Goal: Information Seeking & Learning: Learn about a topic

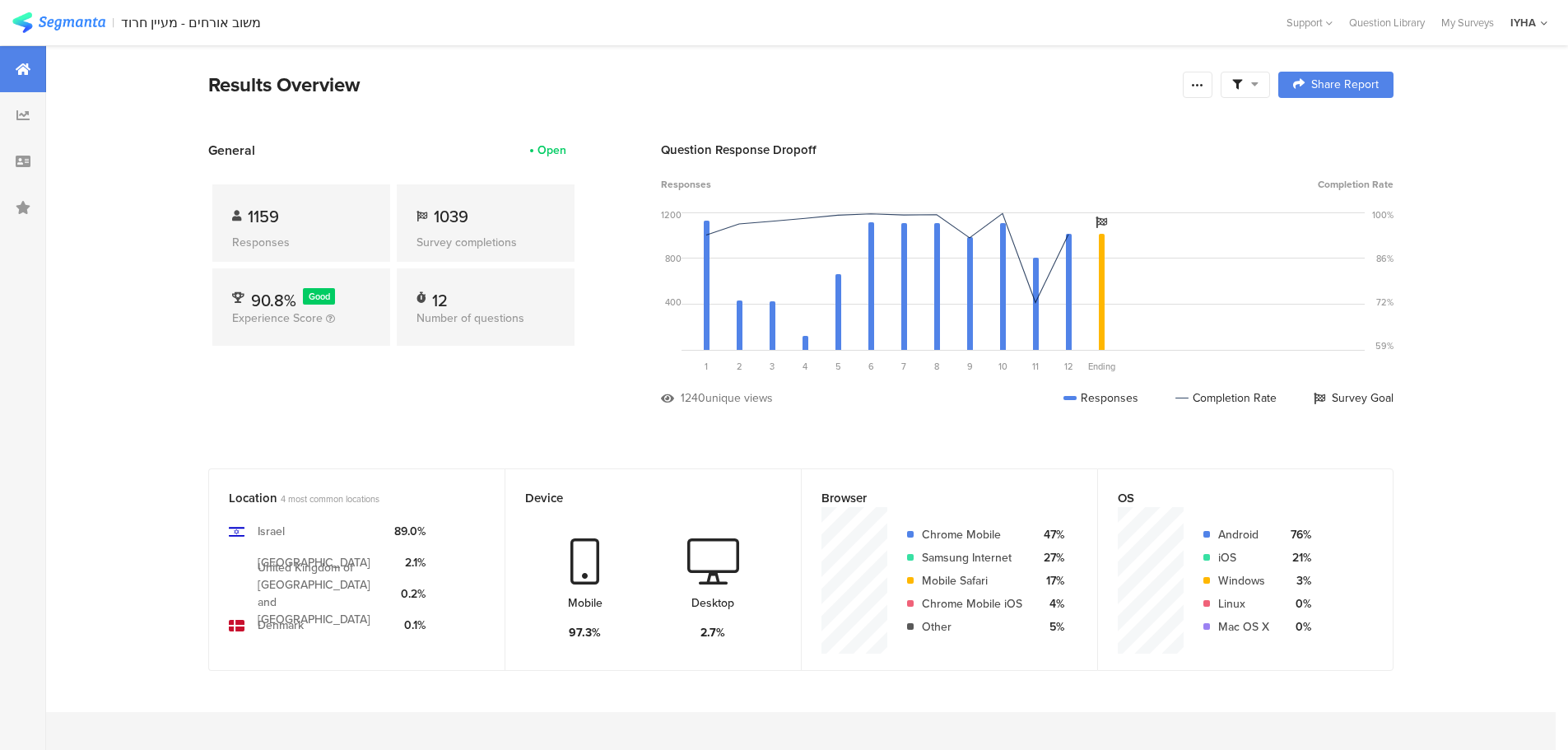
click at [354, 232] on div "1159 Responses" at bounding box center [302, 223] width 178 height 77
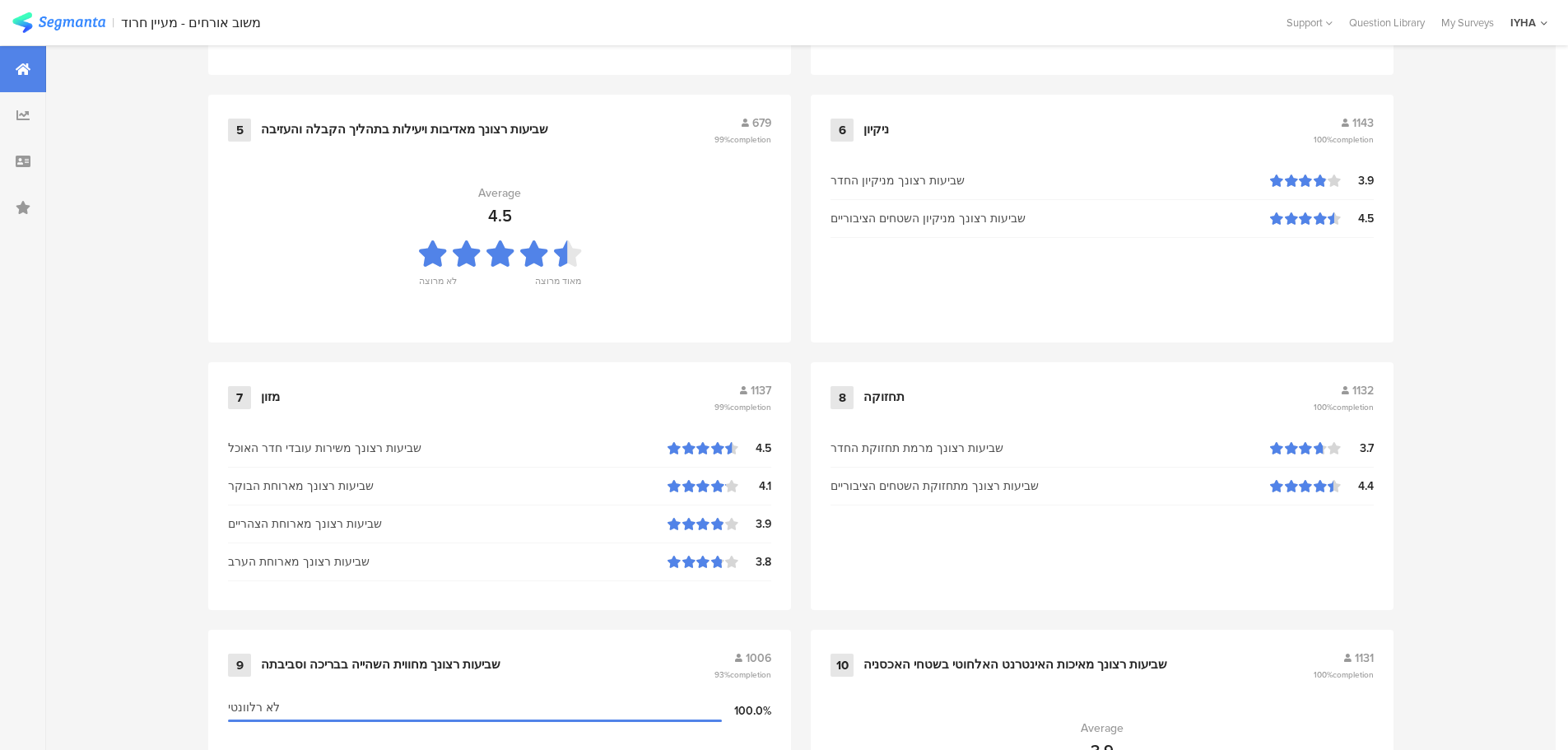
scroll to position [1665, 0]
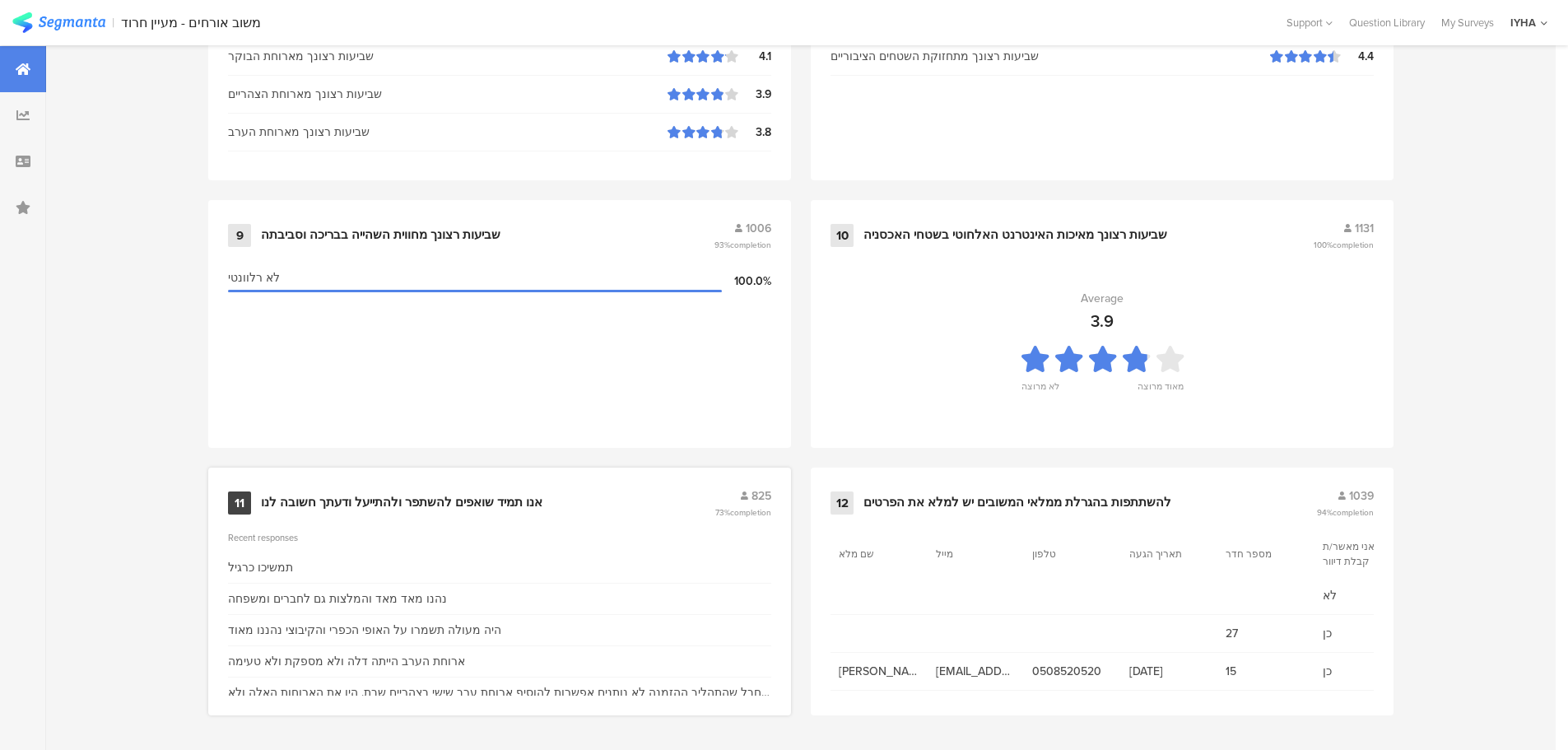
click at [575, 517] on div "11 אנו תמיד שואפים להשתפר ולהתייעל ודעתך חשובה לנו 825 73% completion Recent re…" at bounding box center [500, 591] width 583 height 248
click at [576, 514] on div "11 אנו תמיד שואפים להשתפר ולהתייעל ודעתך חשובה לנו 825 73% completion" at bounding box center [499, 502] width 543 height 31
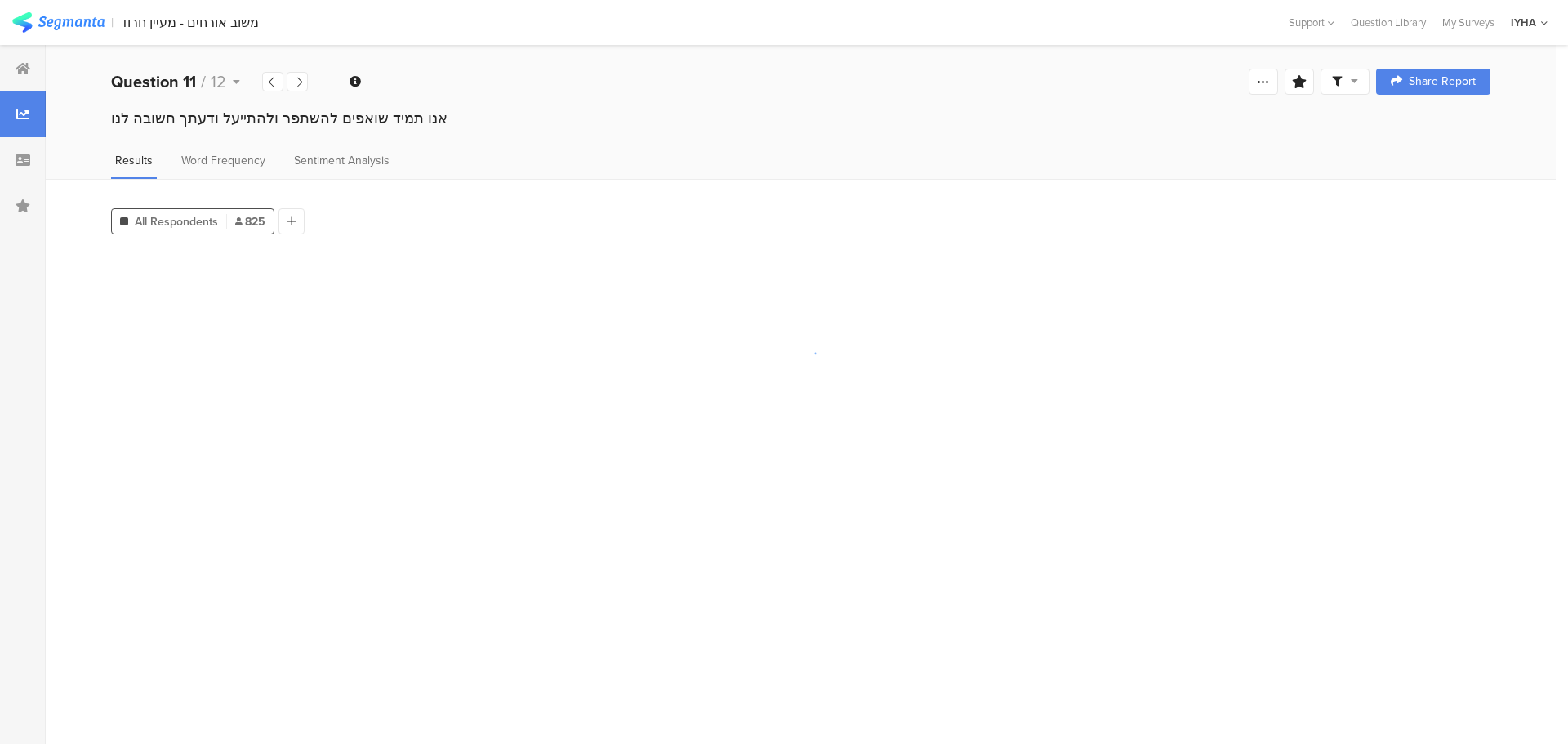
click at [572, 510] on section at bounding box center [800, 491] width 1379 height 481
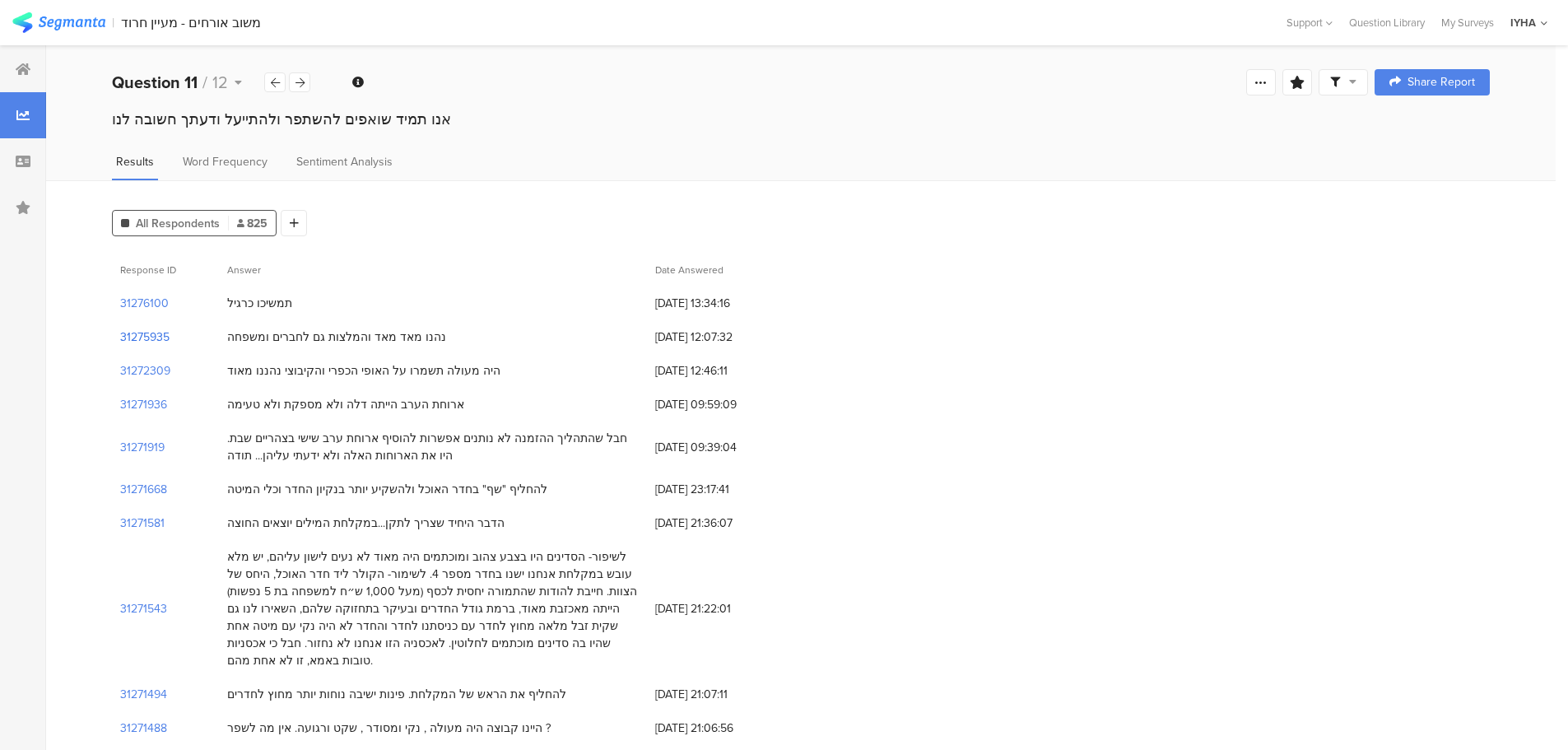
click at [143, 338] on section "31275935" at bounding box center [144, 337] width 49 height 17
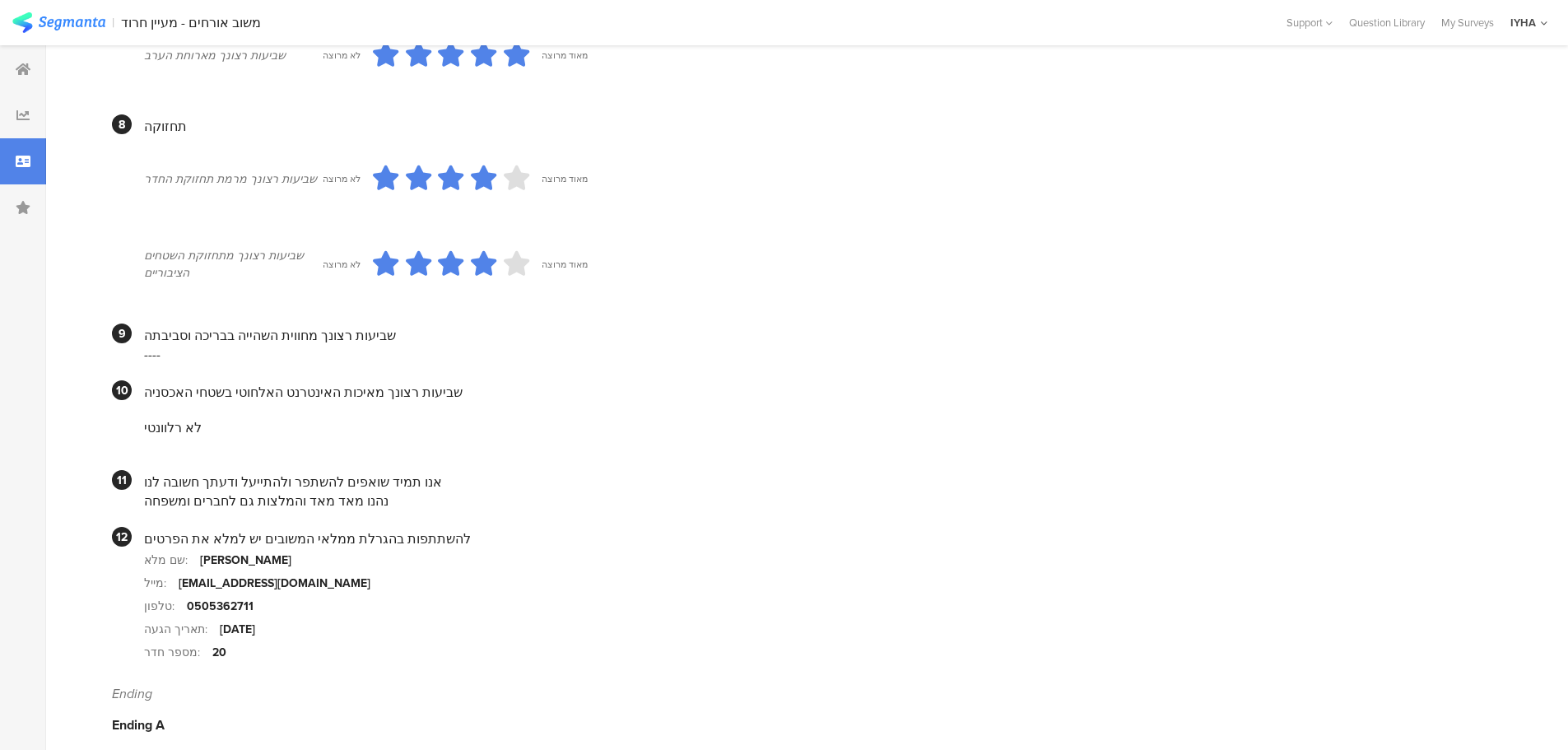
scroll to position [1334, 0]
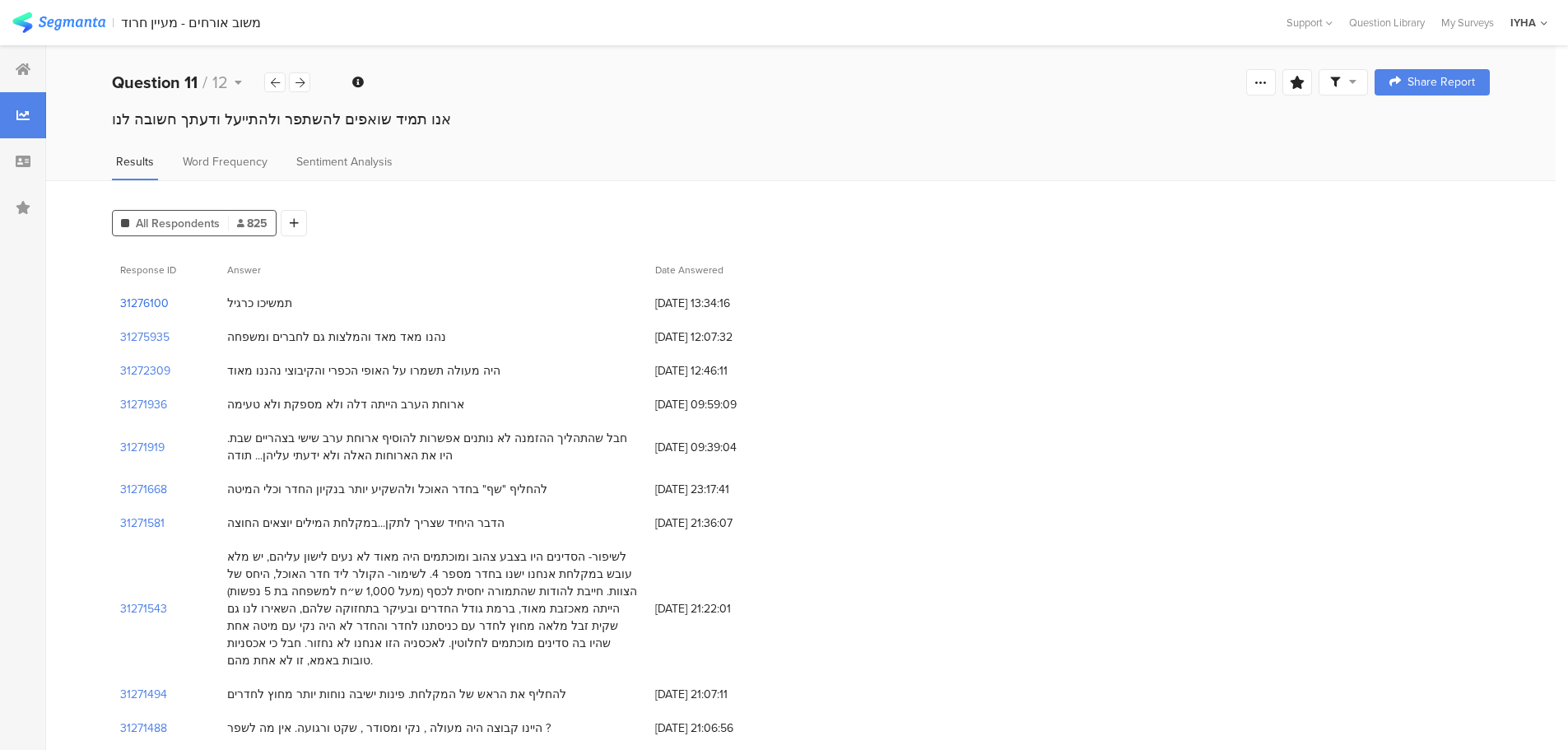
click at [152, 303] on section "31276100" at bounding box center [144, 303] width 49 height 17
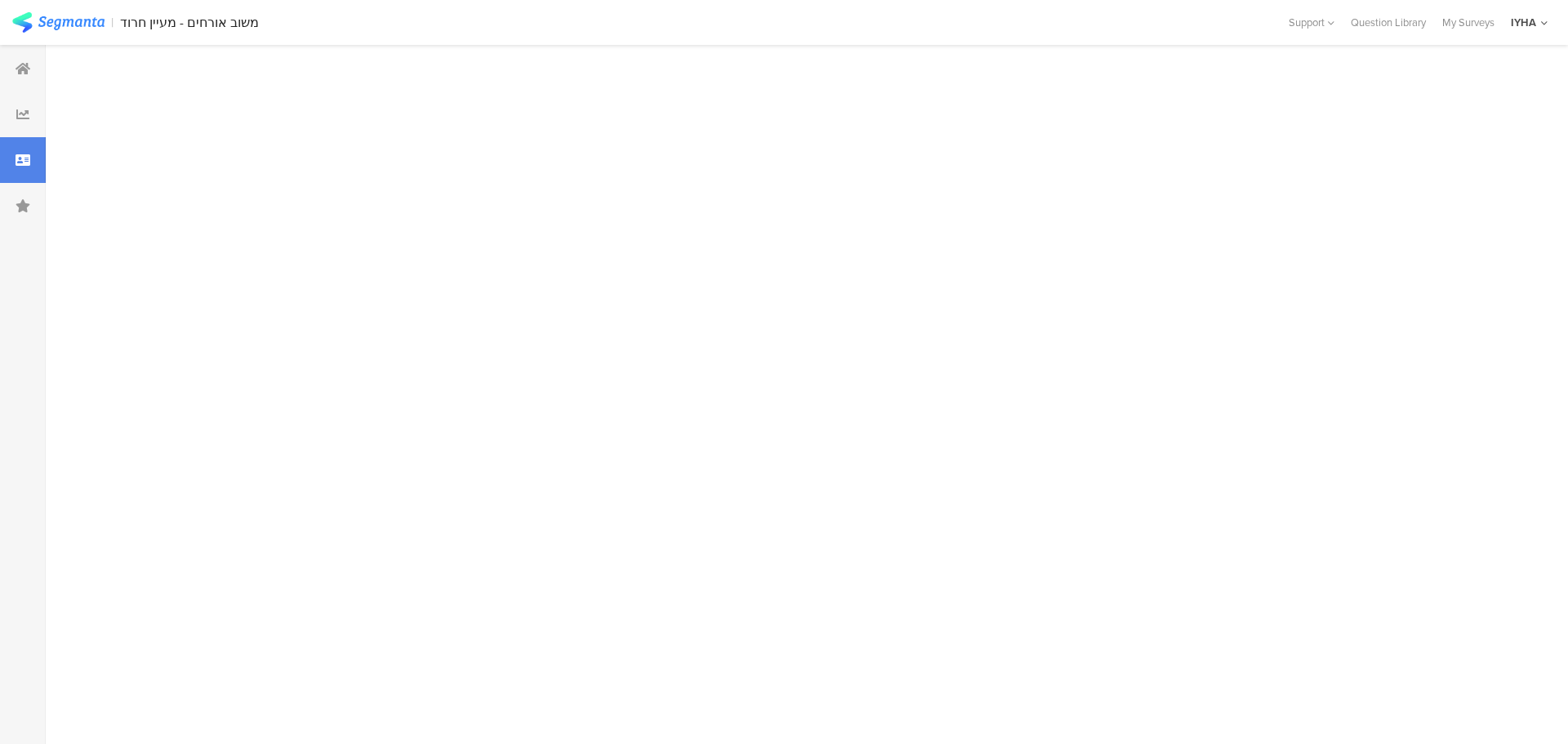
click at [151, 300] on div at bounding box center [800, 394] width 1510 height 699
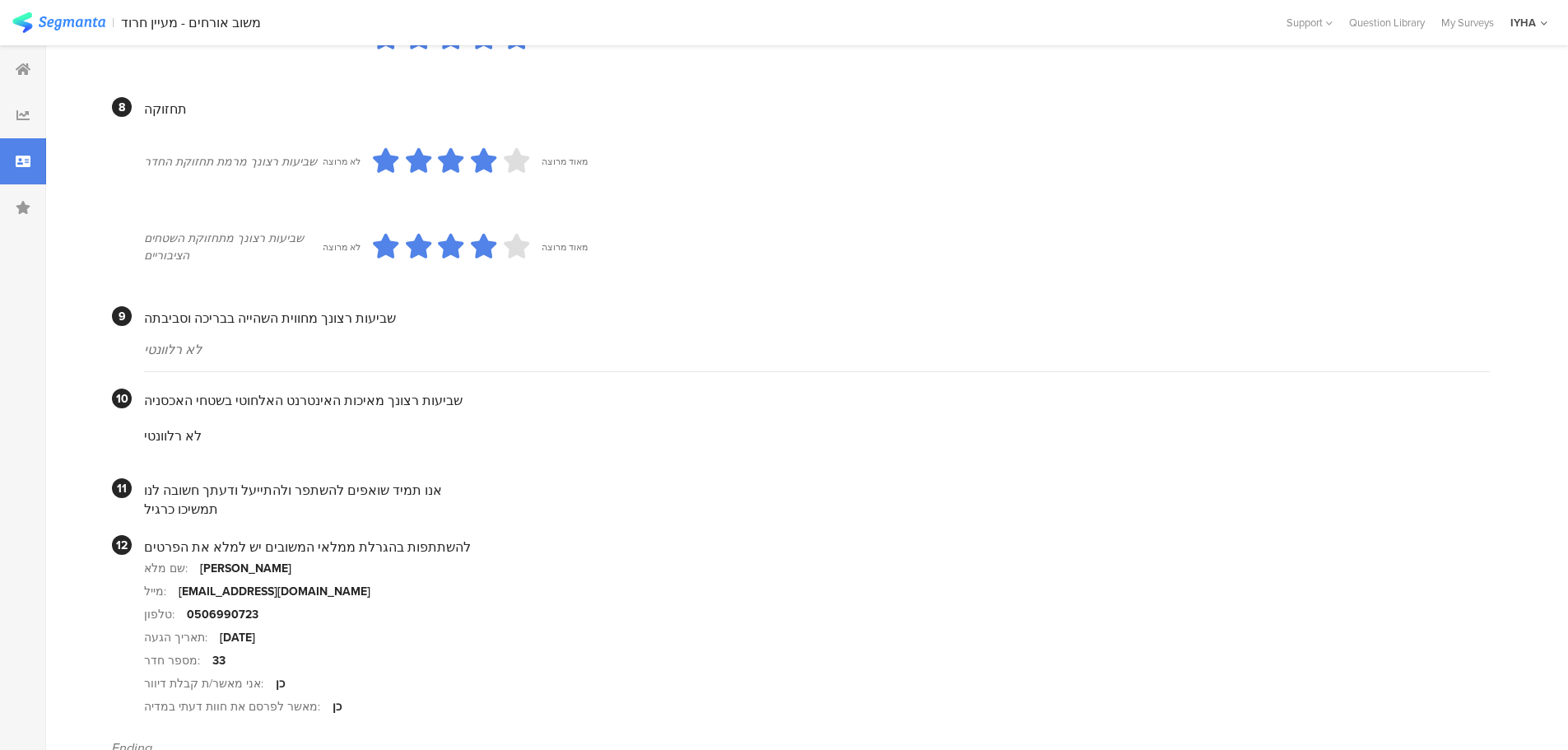
scroll to position [1389, 0]
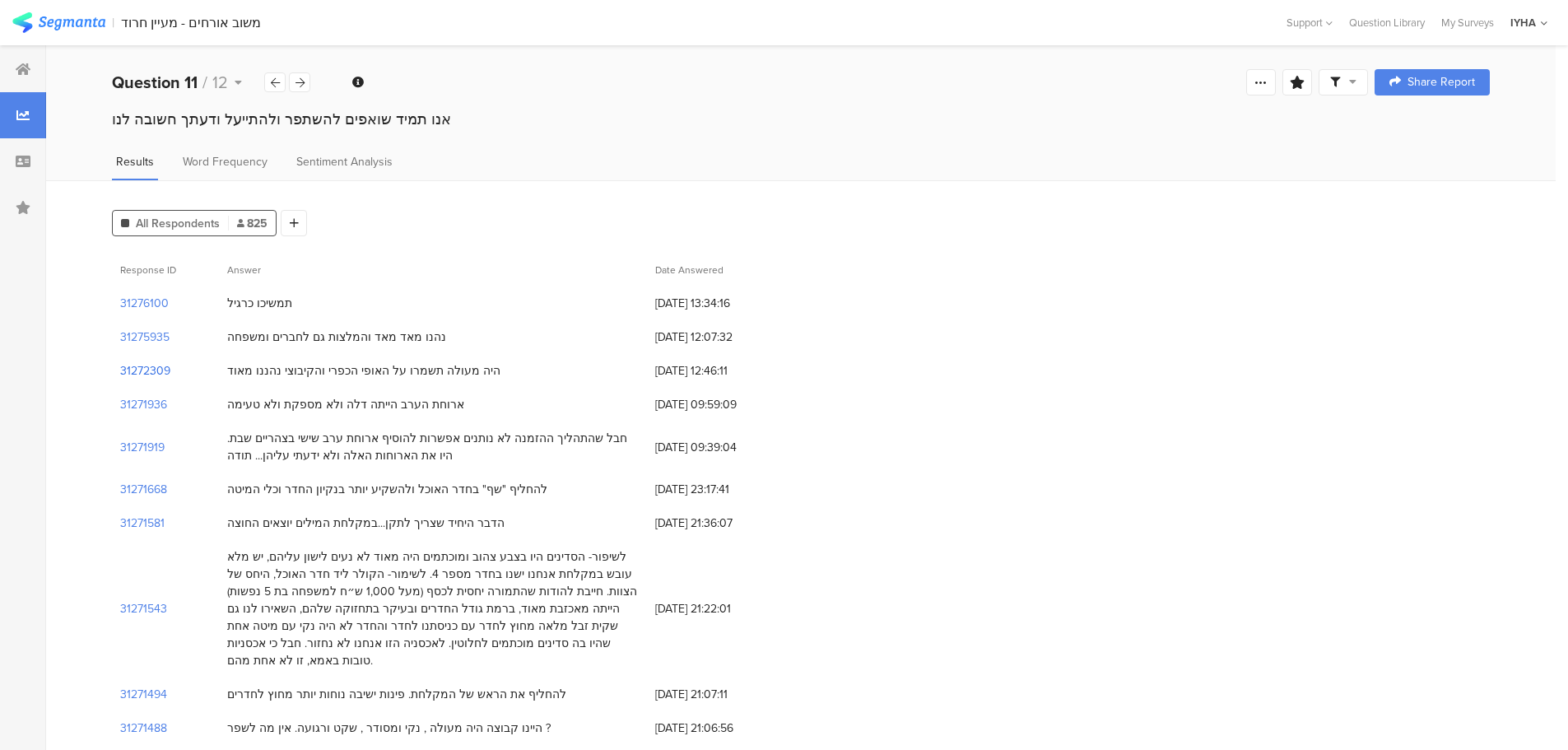
click at [150, 370] on section "31272309" at bounding box center [145, 371] width 50 height 17
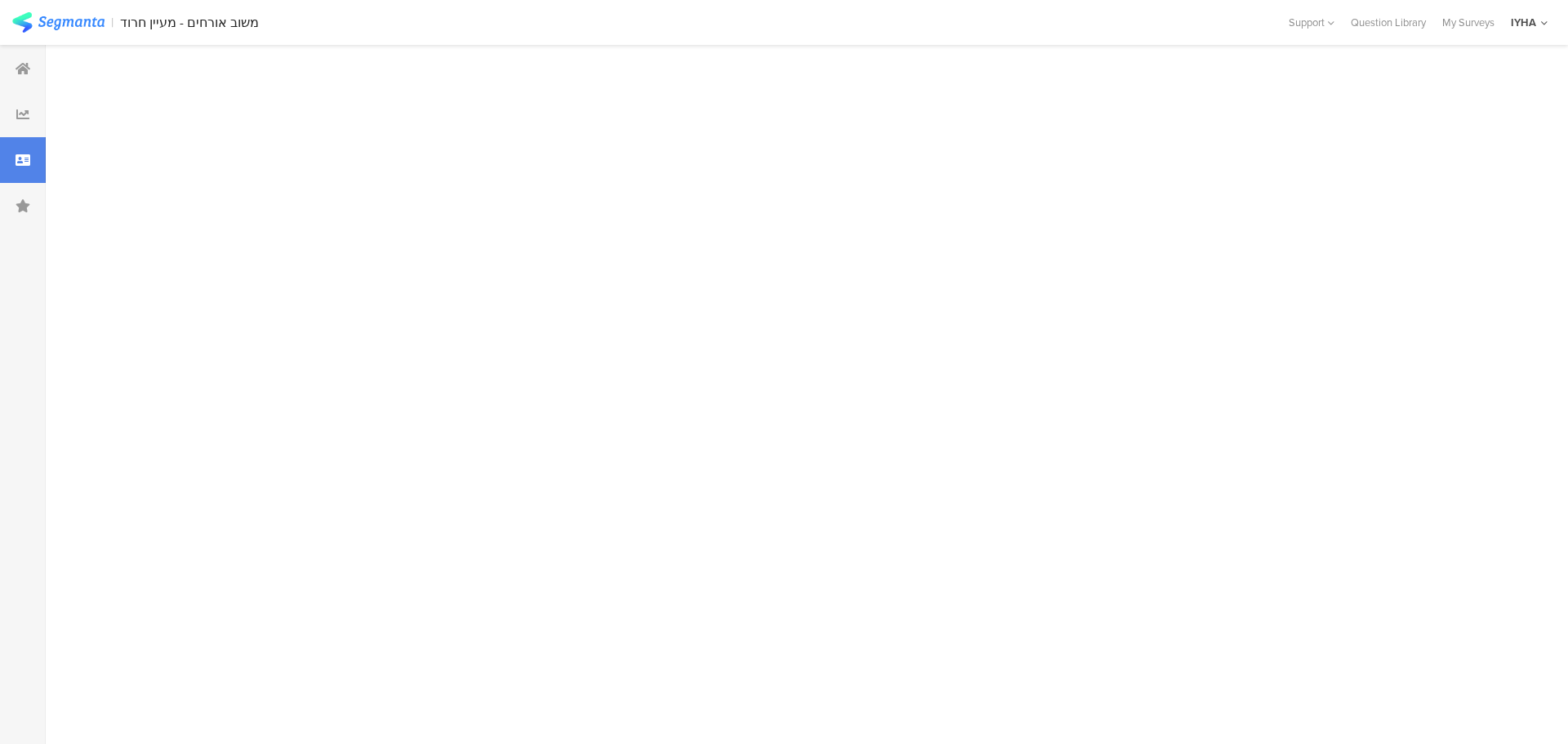
click at [149, 367] on div at bounding box center [800, 394] width 1510 height 699
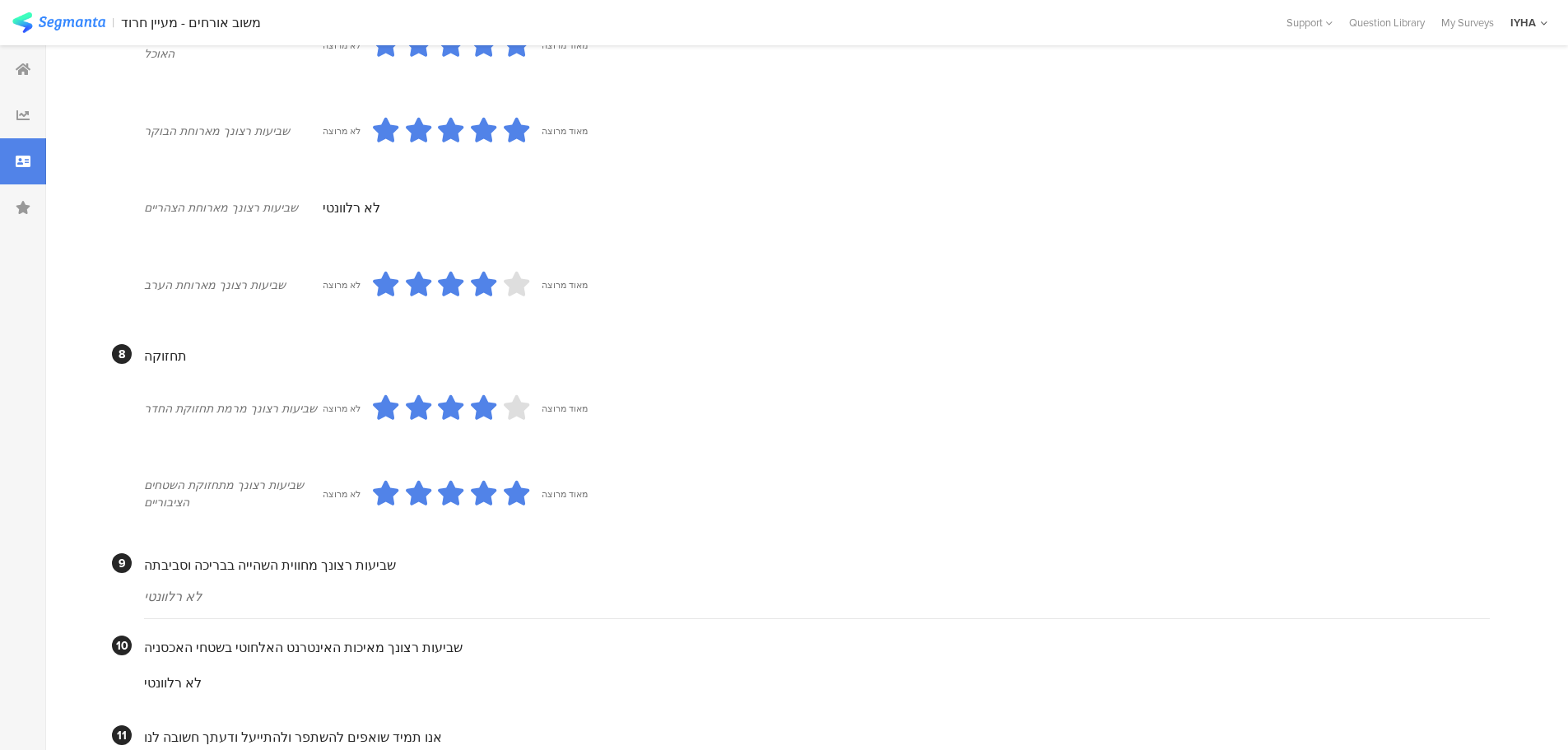
scroll to position [1319, 0]
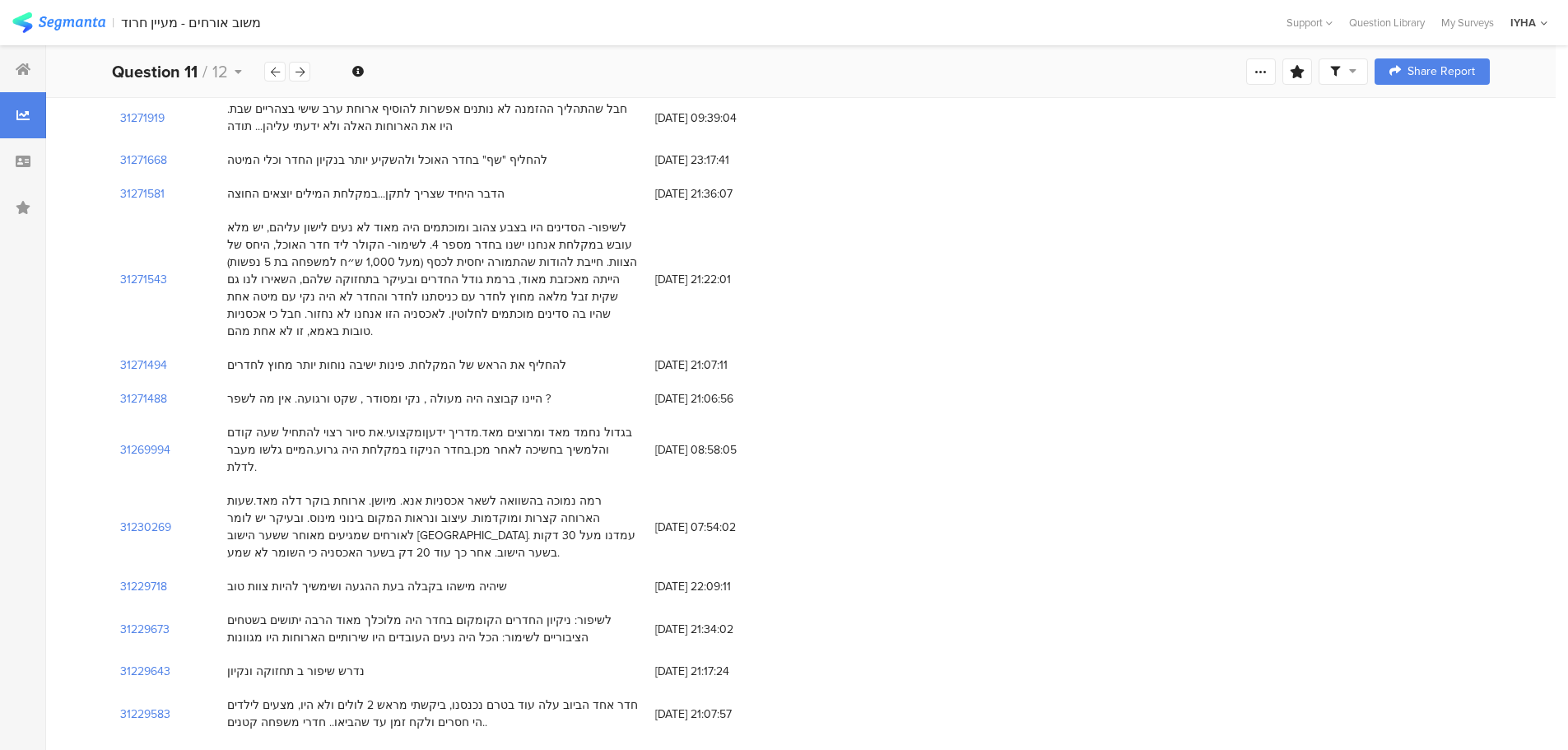
scroll to position [411, 0]
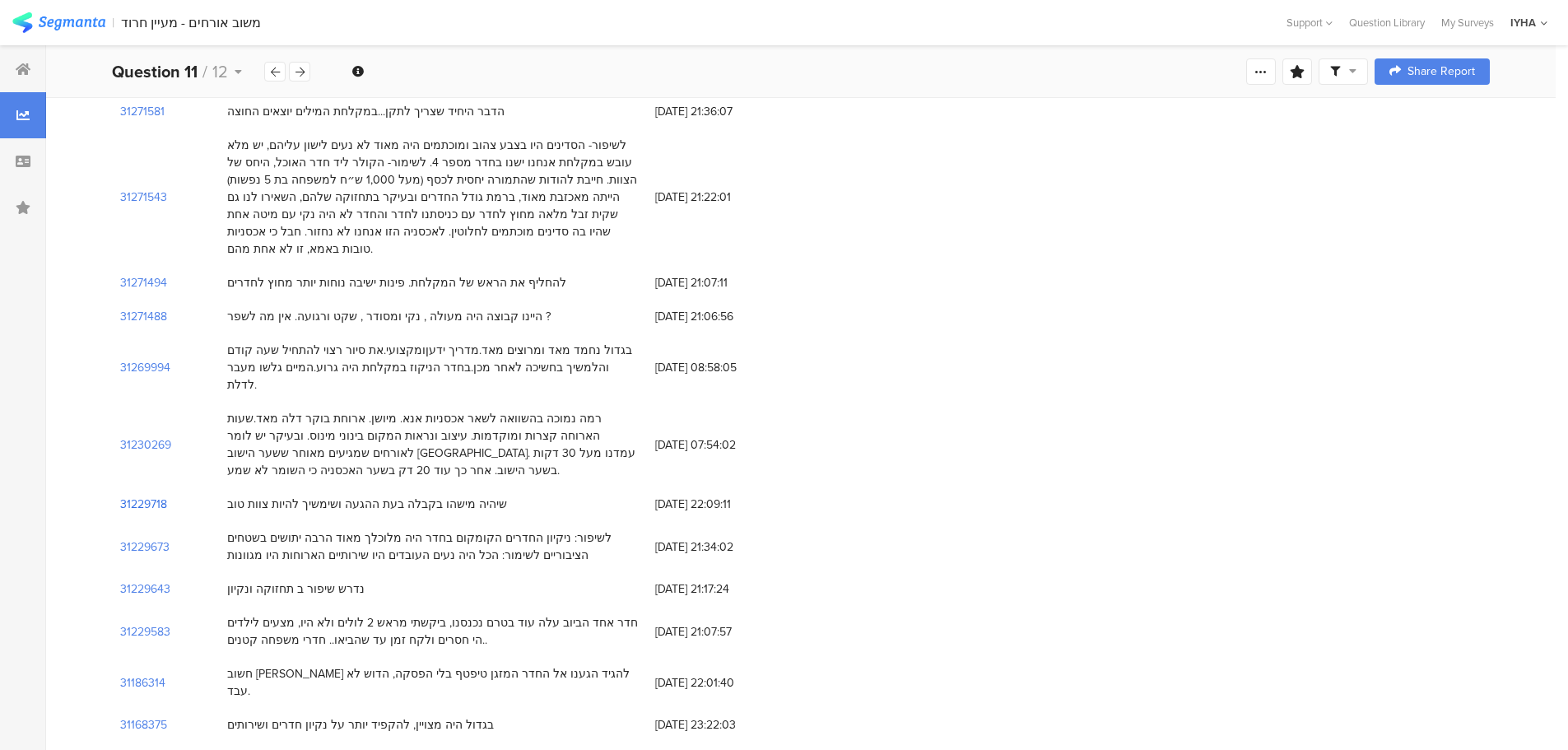
click at [129, 495] on section "31229718" at bounding box center [143, 503] width 47 height 17
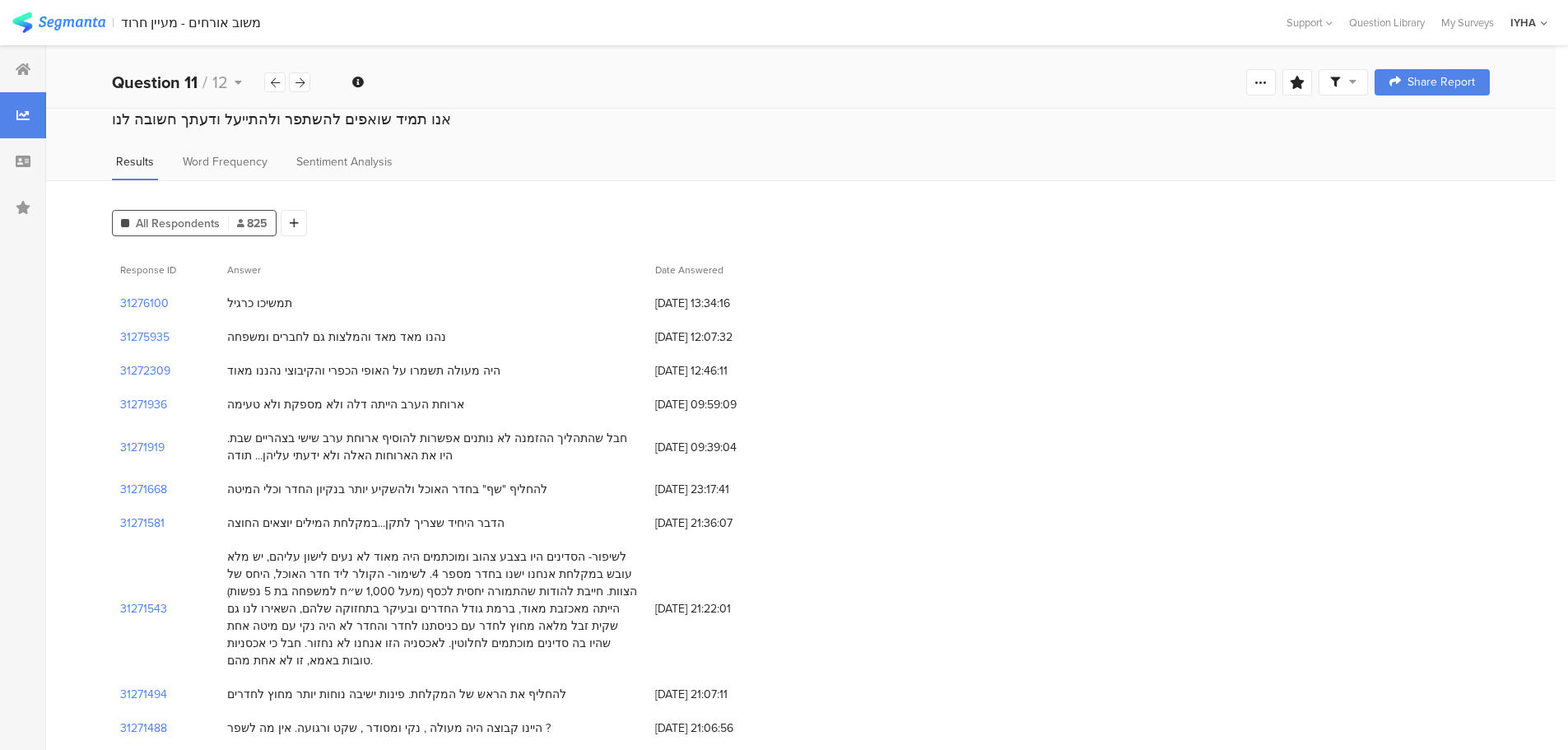
scroll to position [411, 0]
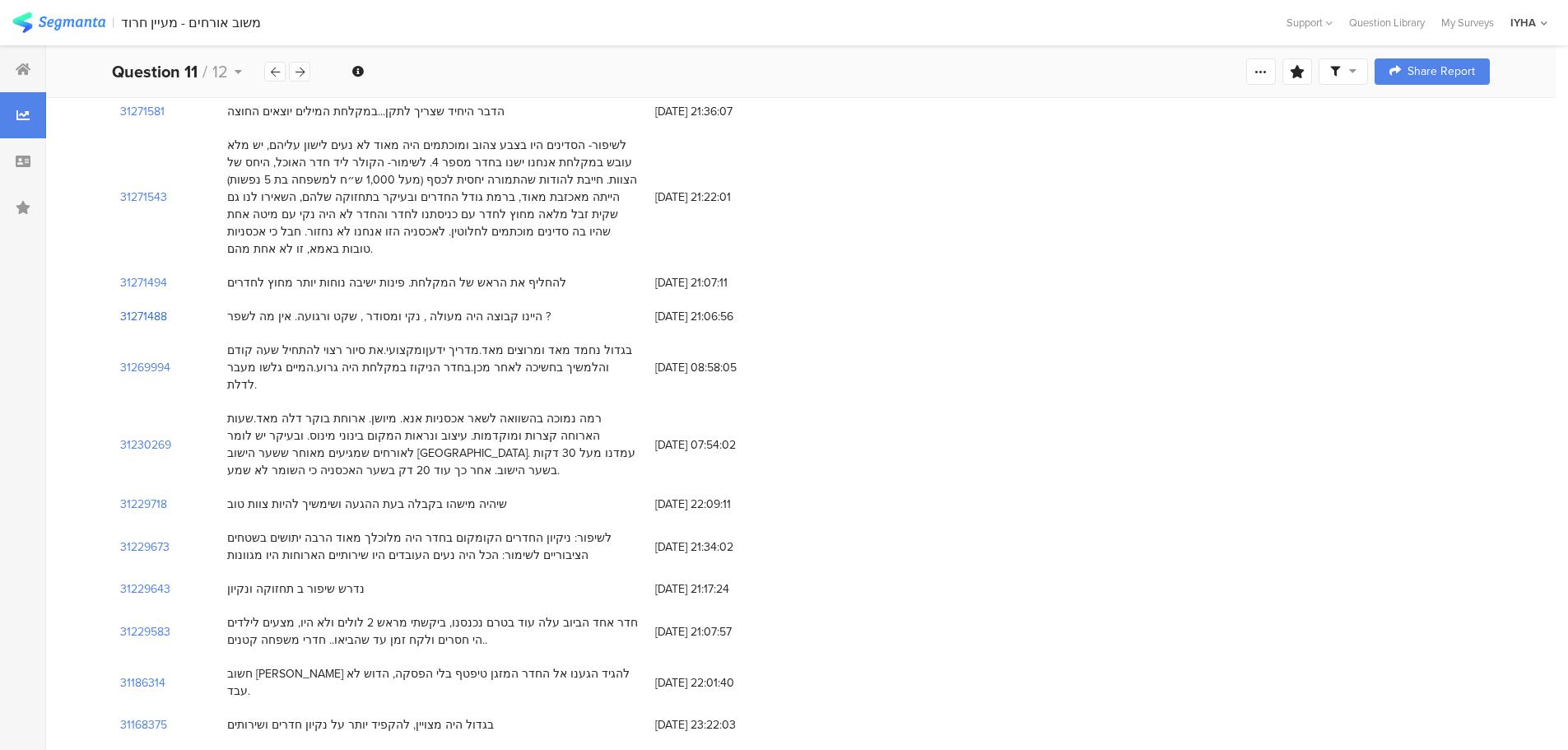
click at [152, 308] on section "31271488" at bounding box center [143, 316] width 47 height 17
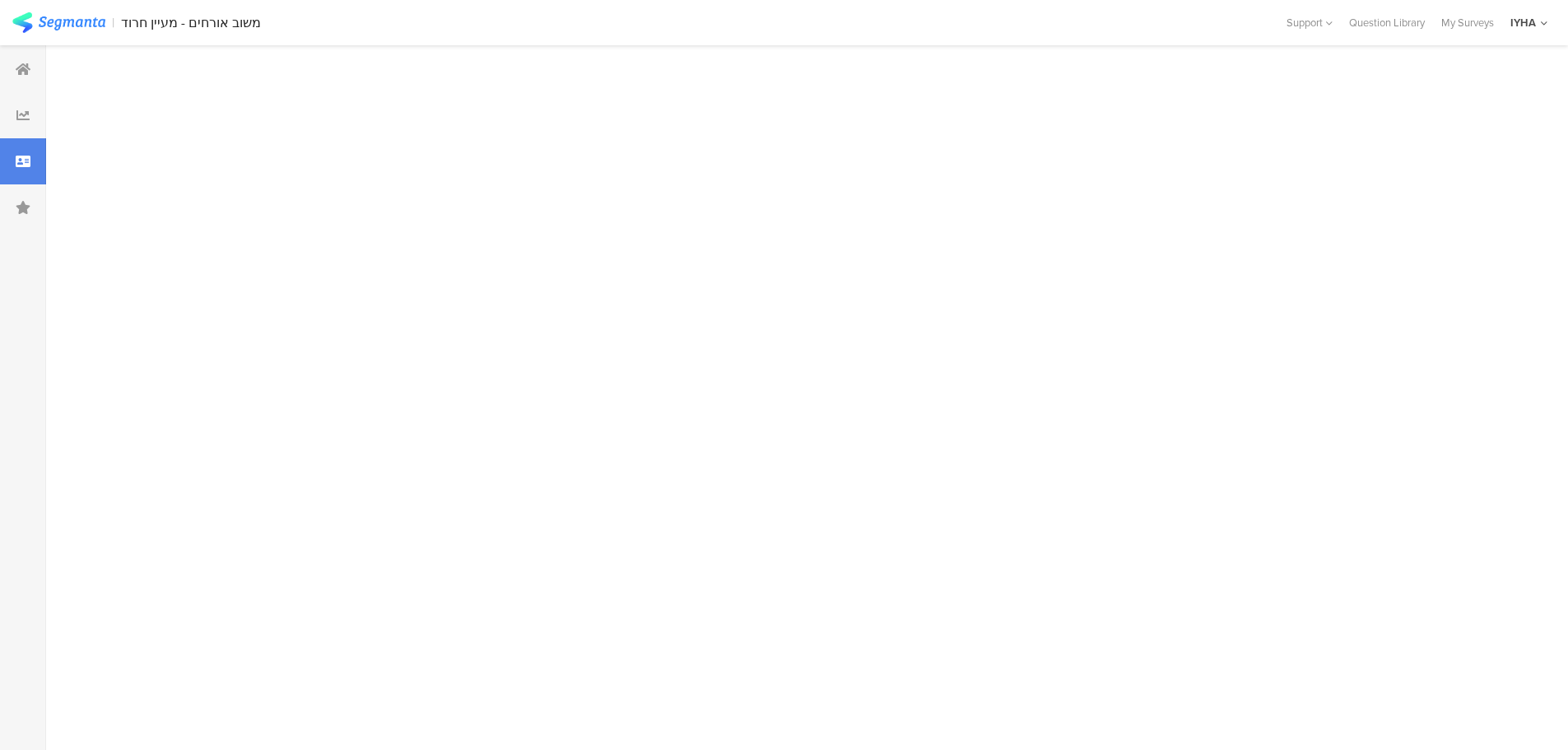
click at [152, 302] on div at bounding box center [801, 397] width 1510 height 705
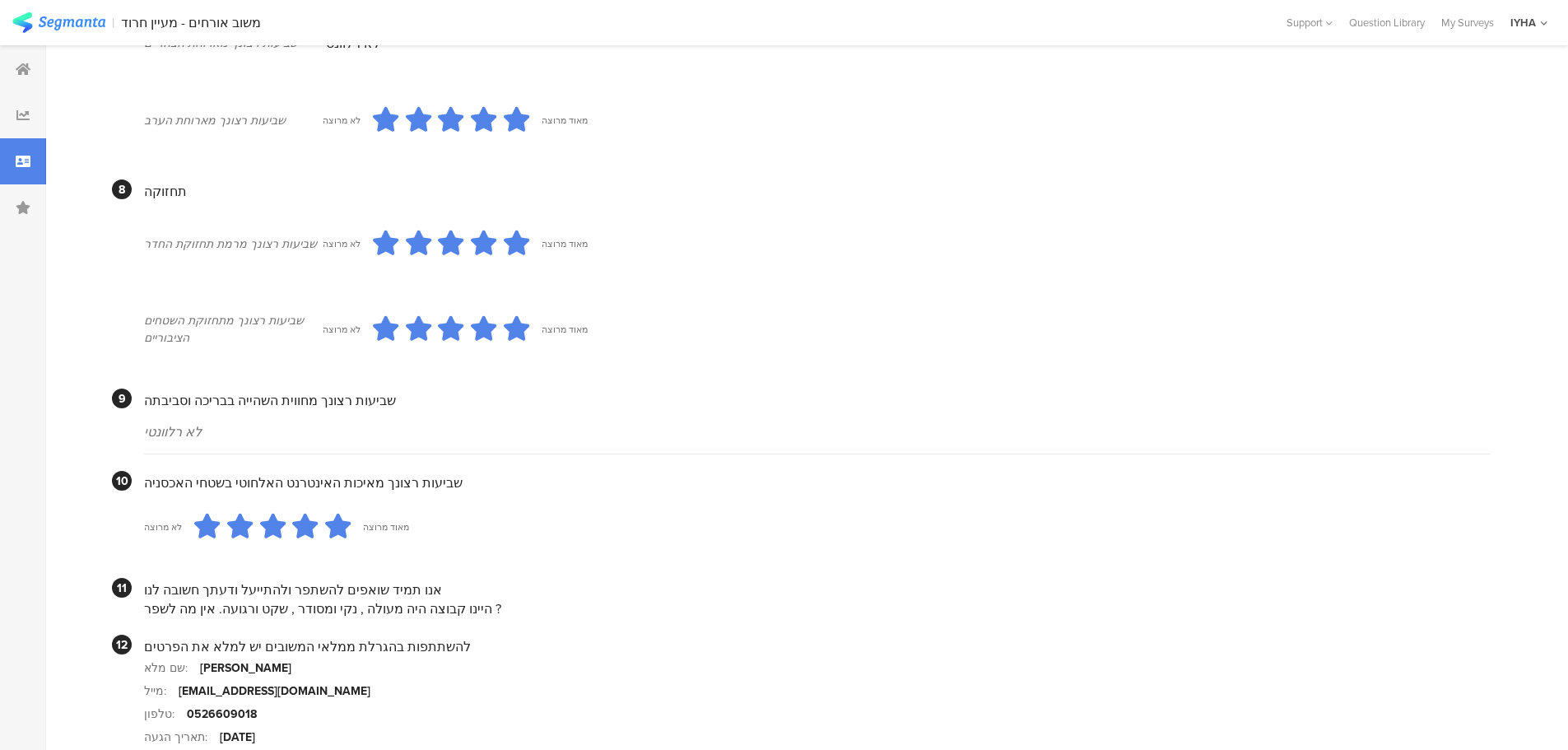
scroll to position [1383, 0]
